Goal: Transaction & Acquisition: Purchase product/service

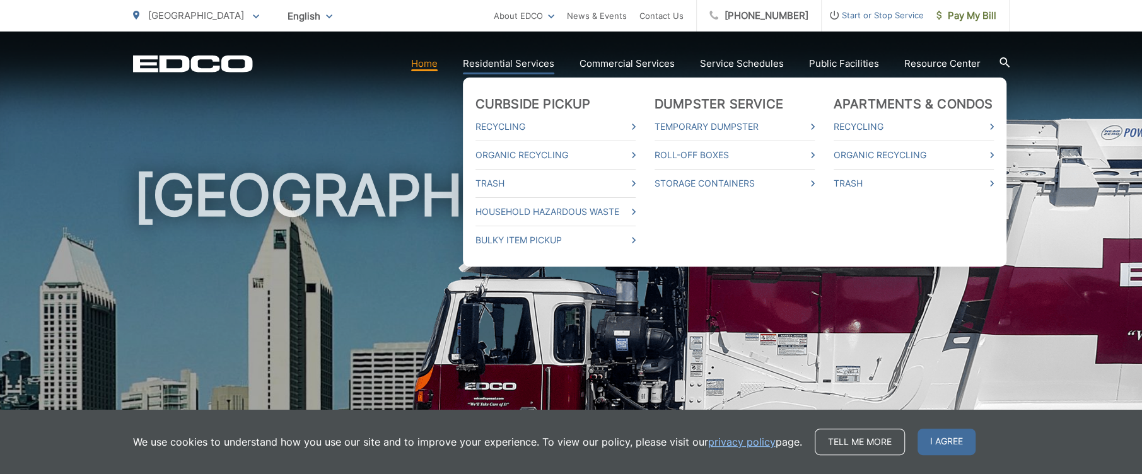
click at [512, 67] on link "Residential Services" at bounding box center [508, 63] width 91 height 15
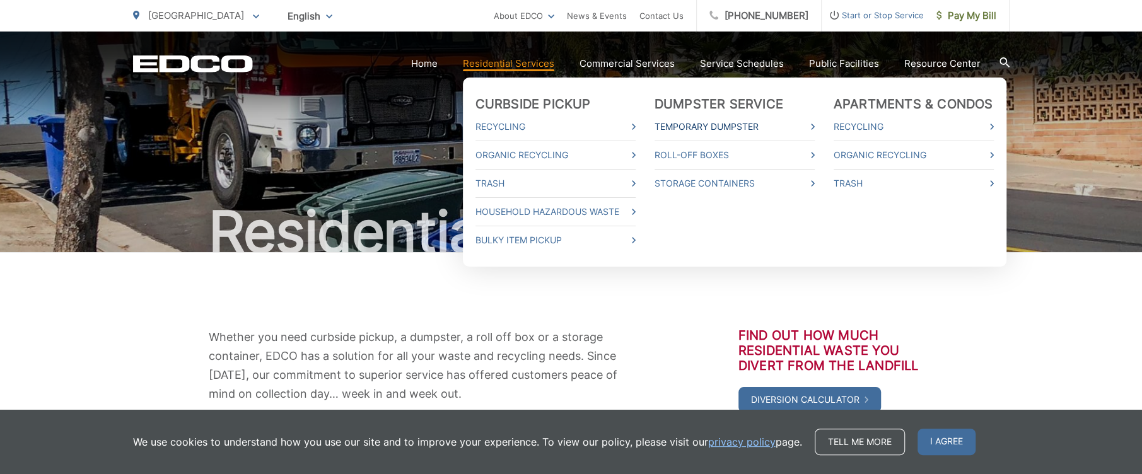
click at [707, 124] on link "Temporary Dumpster" at bounding box center [734, 126] width 160 height 15
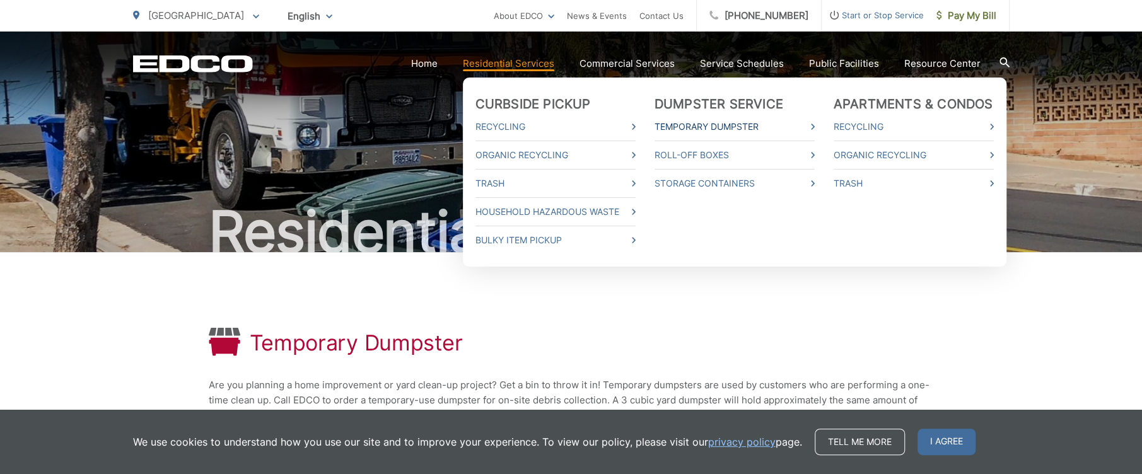
click at [700, 125] on link "Temporary Dumpster" at bounding box center [734, 126] width 160 height 15
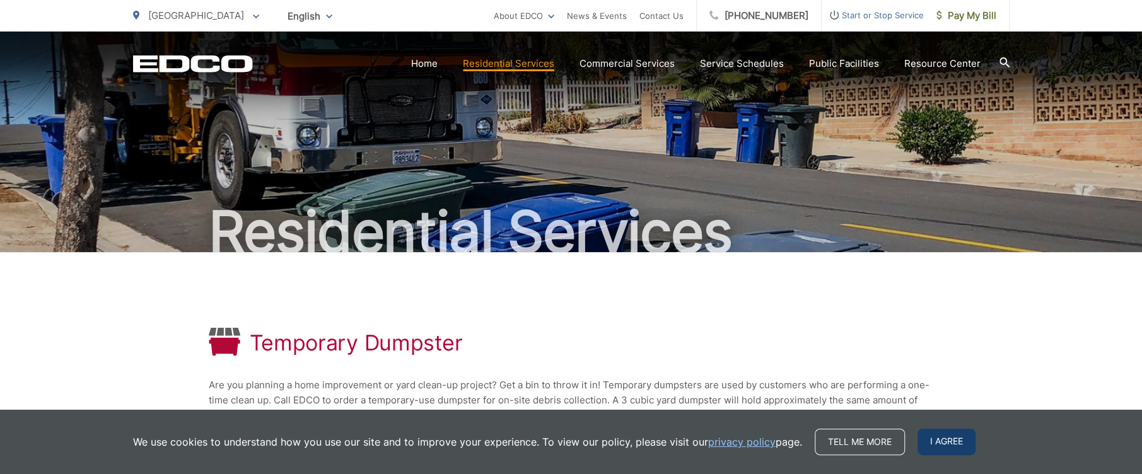
click at [950, 436] on span "I agree" at bounding box center [946, 442] width 58 height 26
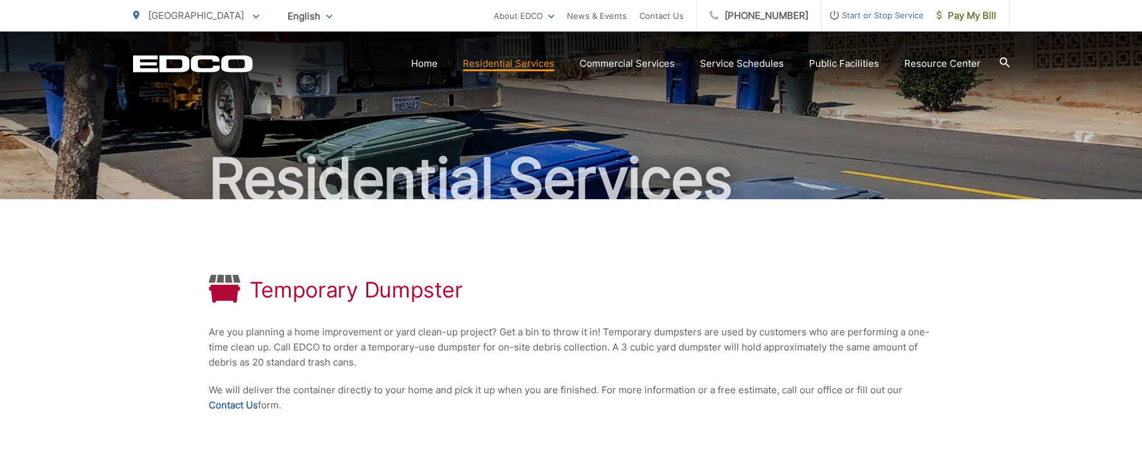
scroll to position [189, 0]
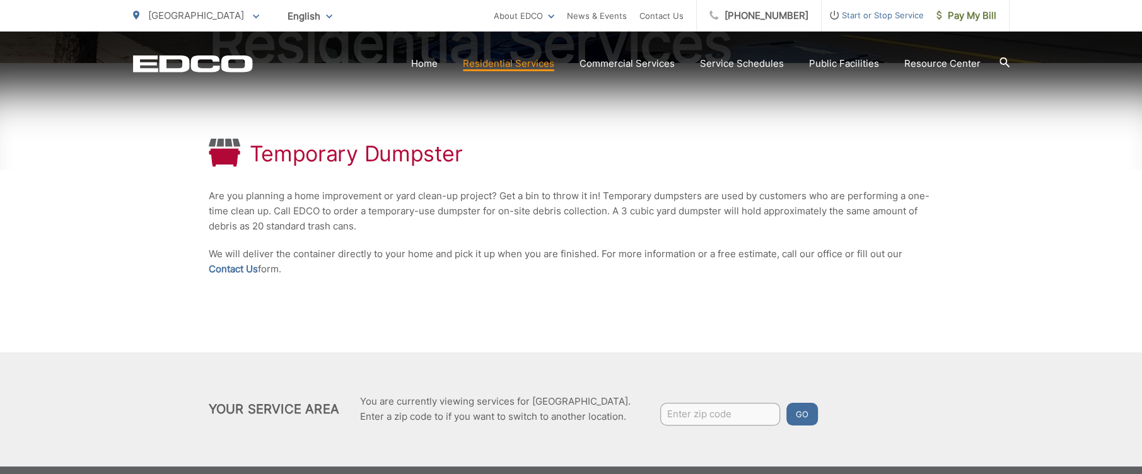
click at [432, 306] on div "Temporary Dumpster Are you planning a home improvement or yard clean-up project…" at bounding box center [571, 207] width 725 height 289
click at [657, 122] on div "Temporary Dumpster Are you planning a home improvement or yard clean-up project…" at bounding box center [571, 207] width 725 height 289
click at [692, 414] on input "Enter zip code" at bounding box center [720, 414] width 120 height 23
type input "92119"
click at [803, 414] on button "Go" at bounding box center [802, 414] width 32 height 23
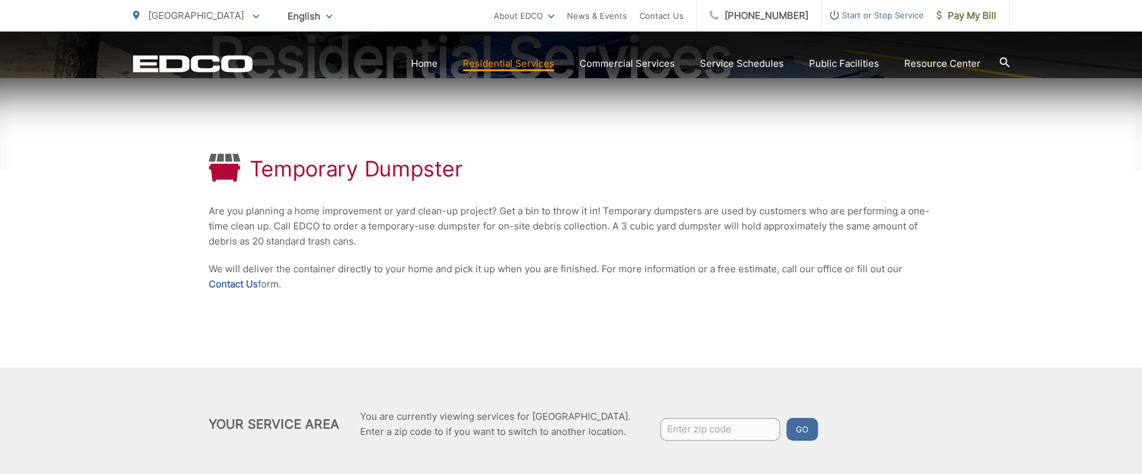
scroll to position [189, 0]
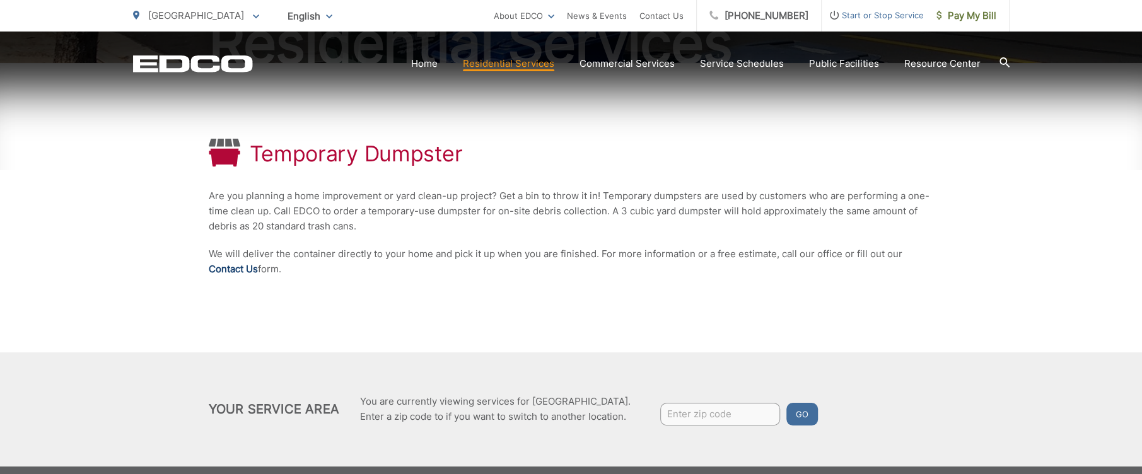
click at [243, 265] on link "Contact Us" at bounding box center [233, 269] width 49 height 15
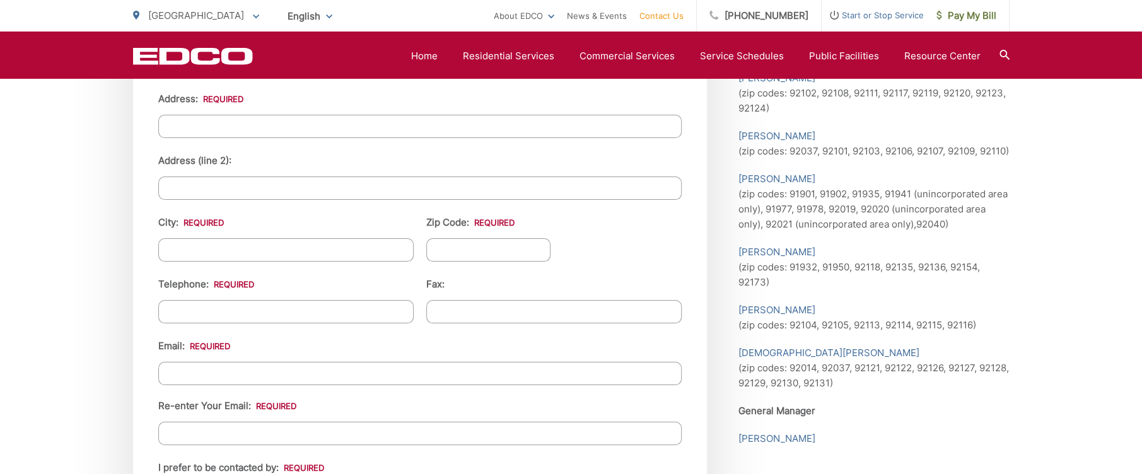
scroll to position [1387, 0]
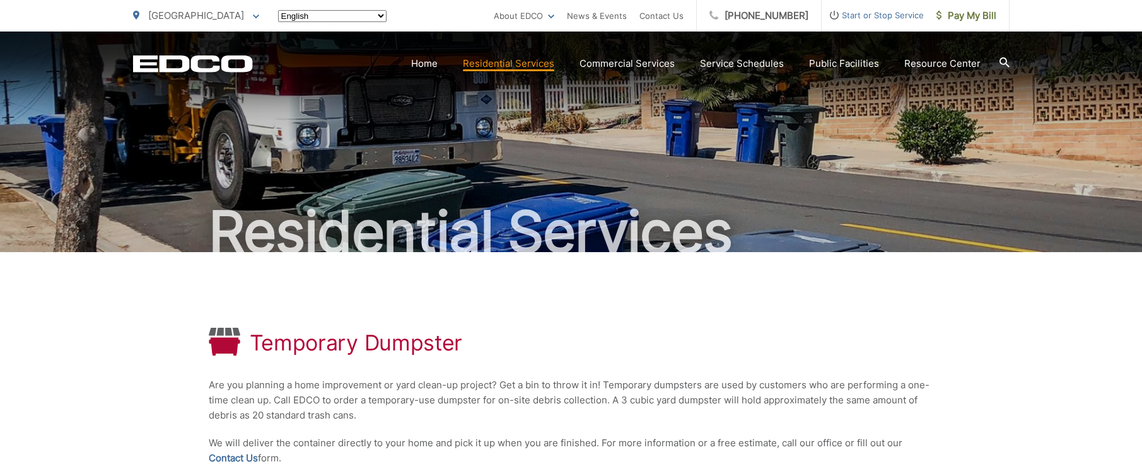
scroll to position [189, 0]
